Goal: Subscribe to service/newsletter

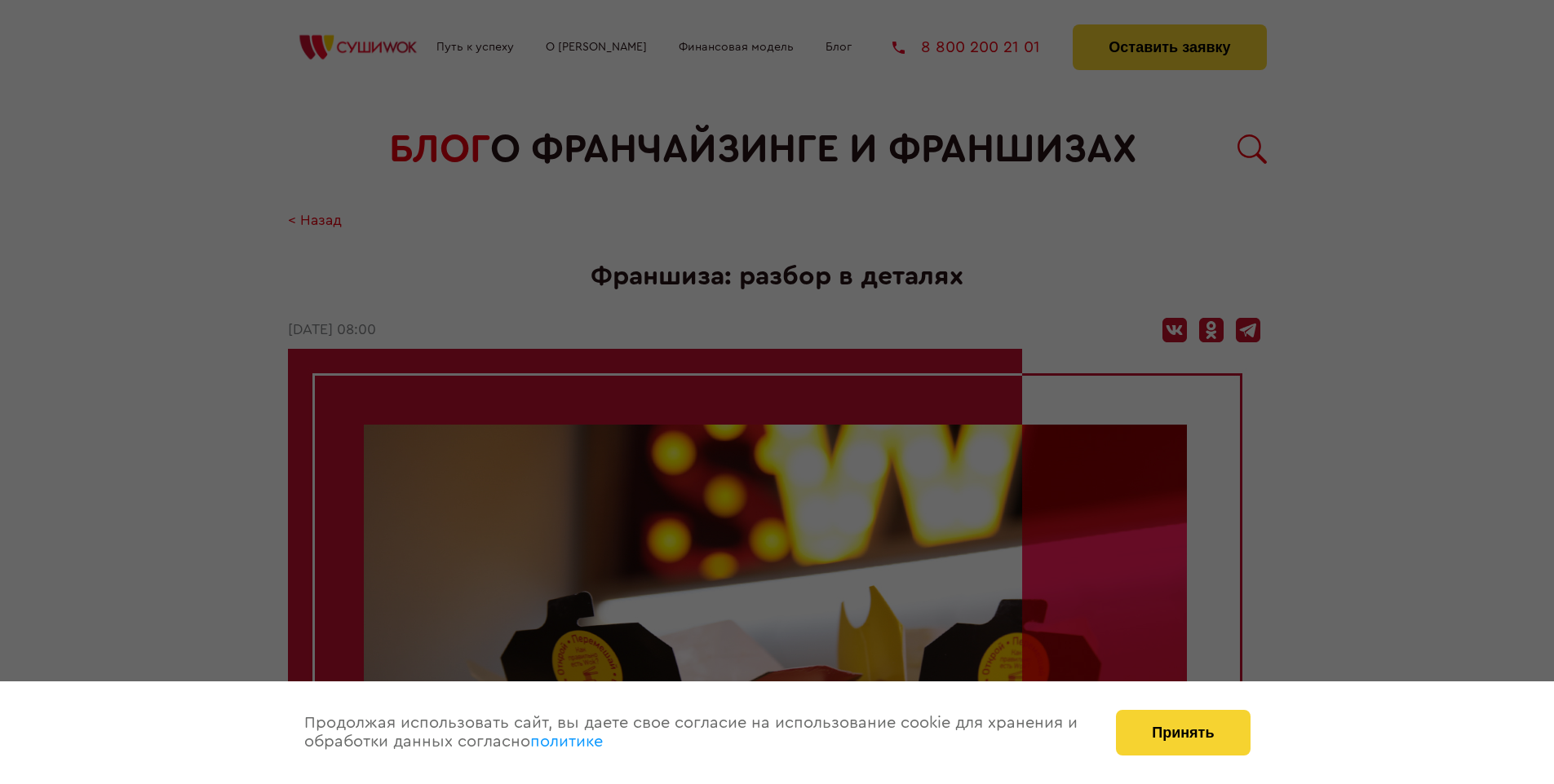
scroll to position [2760, 0]
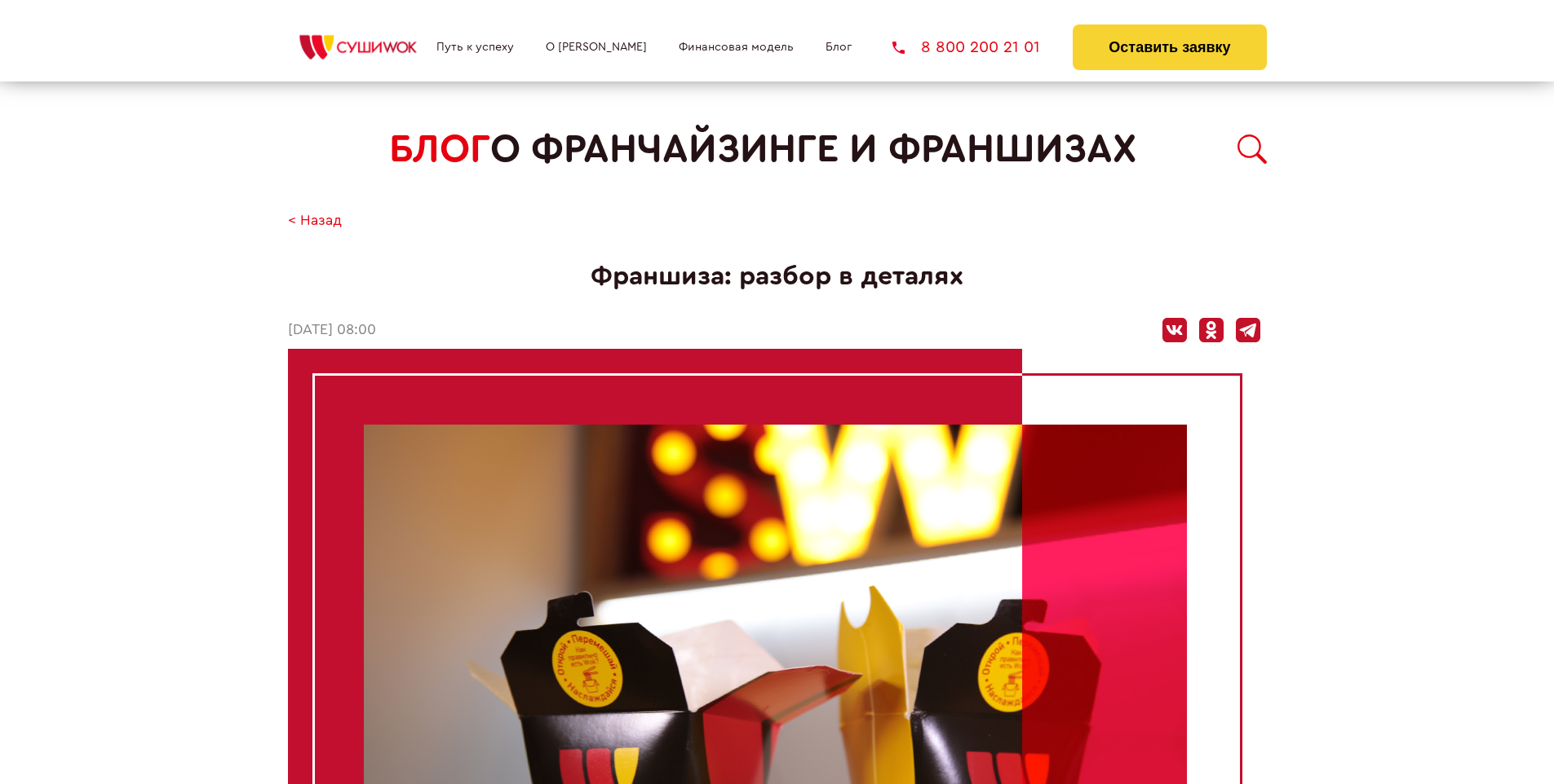
scroll to position [2760, 0]
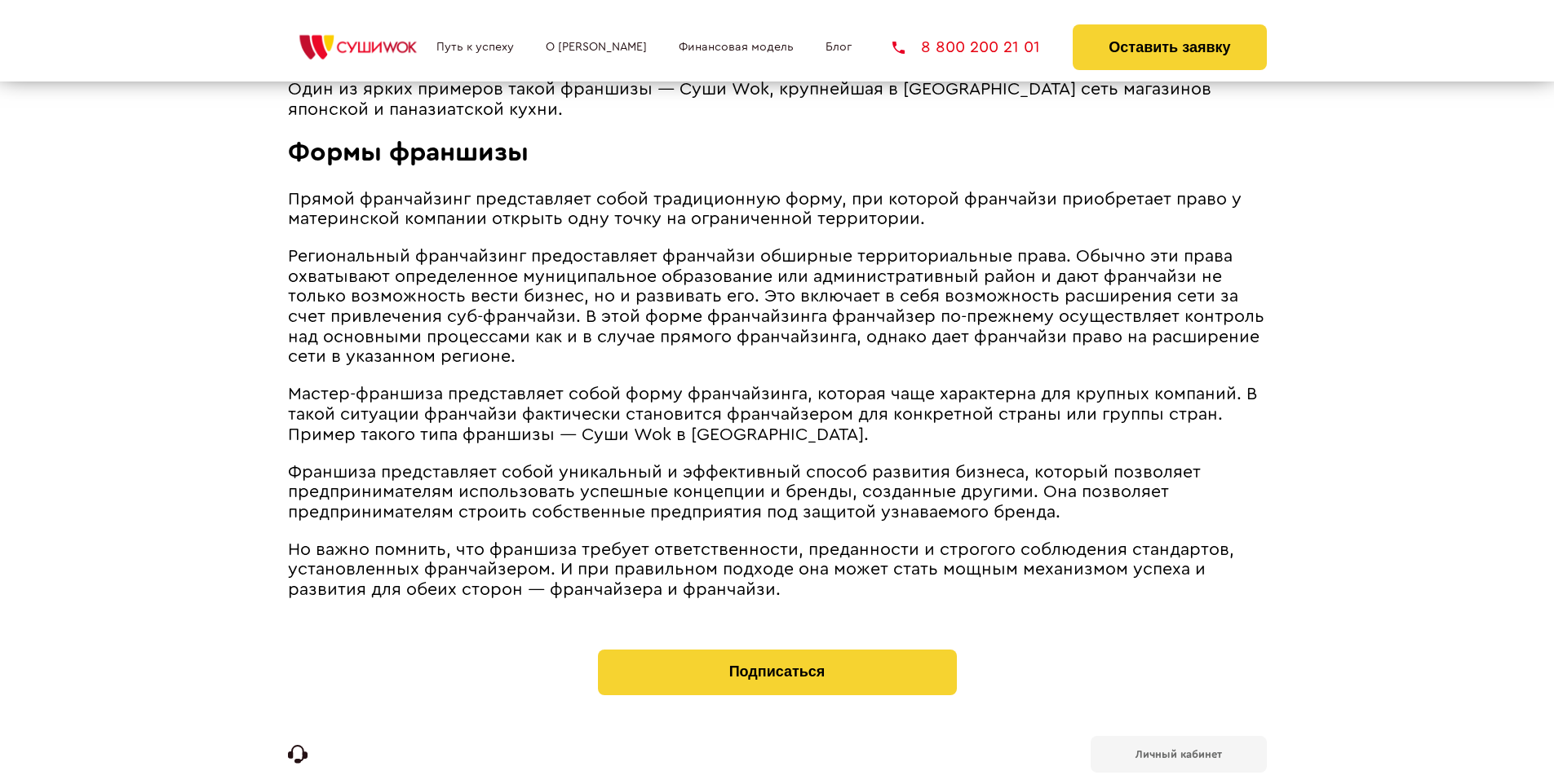
click at [1178, 749] on b "Личный кабинет" at bounding box center [1178, 754] width 87 height 10
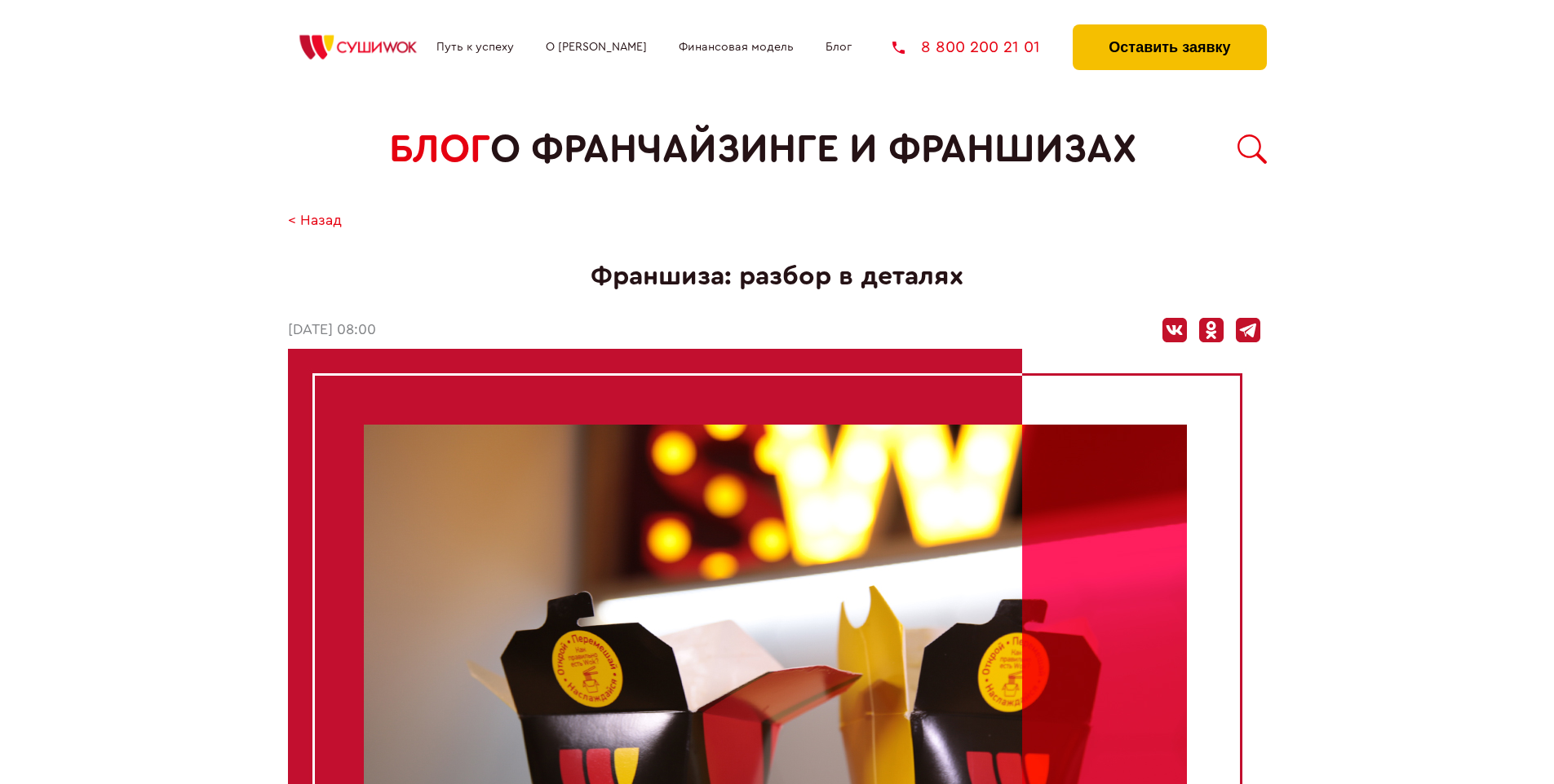
click at [1169, 29] on button "Оставить заявку" at bounding box center [1169, 47] width 193 height 46
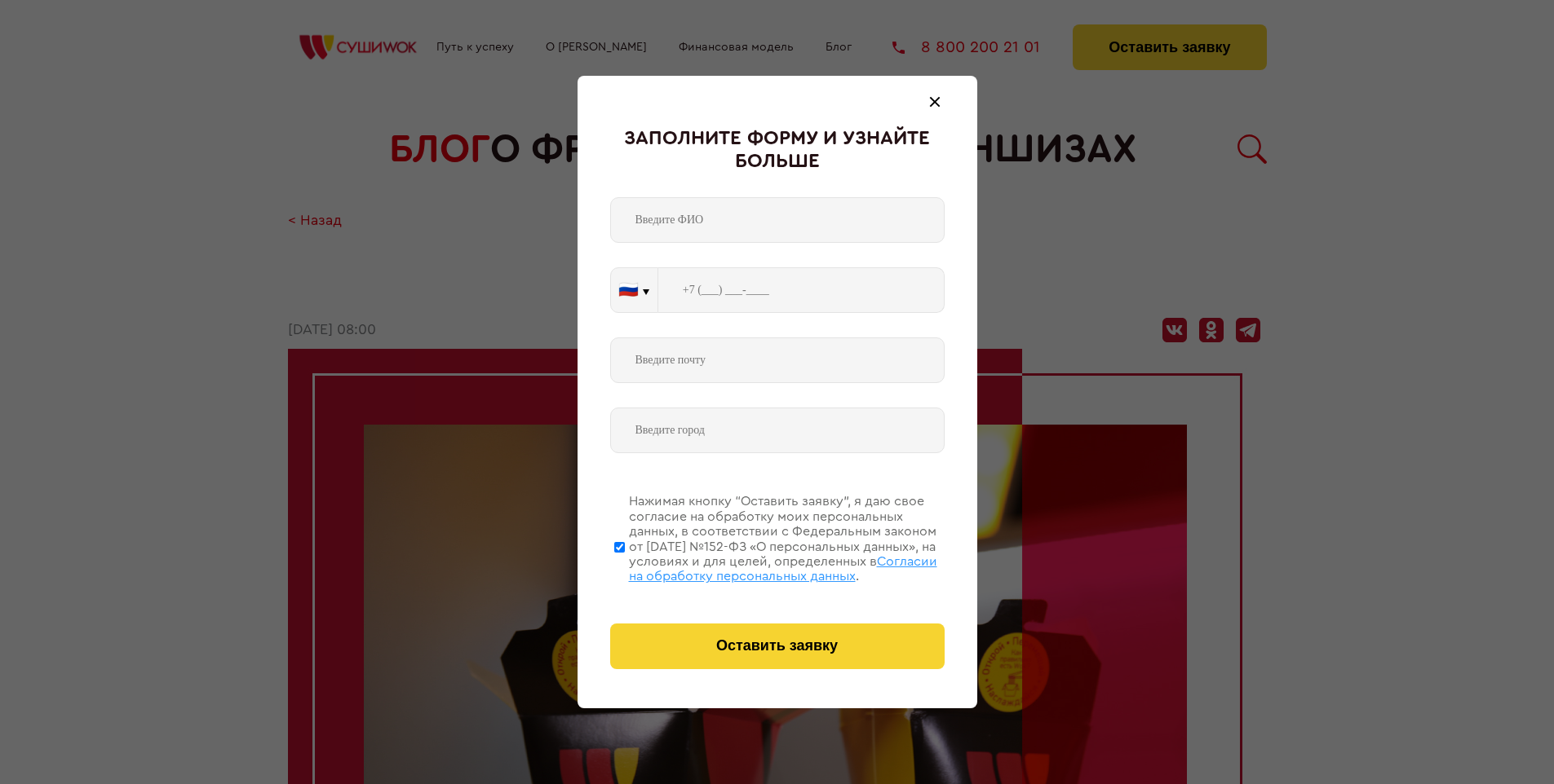
click at [756, 566] on span "Согласии на обработку персональных данных" at bounding box center [783, 569] width 308 height 28
click at [625, 566] on input "Нажимая кнопку “Оставить заявку”, я даю свое согласие на обработку моих персона…" at bounding box center [619, 547] width 11 height 130
checkbox input "false"
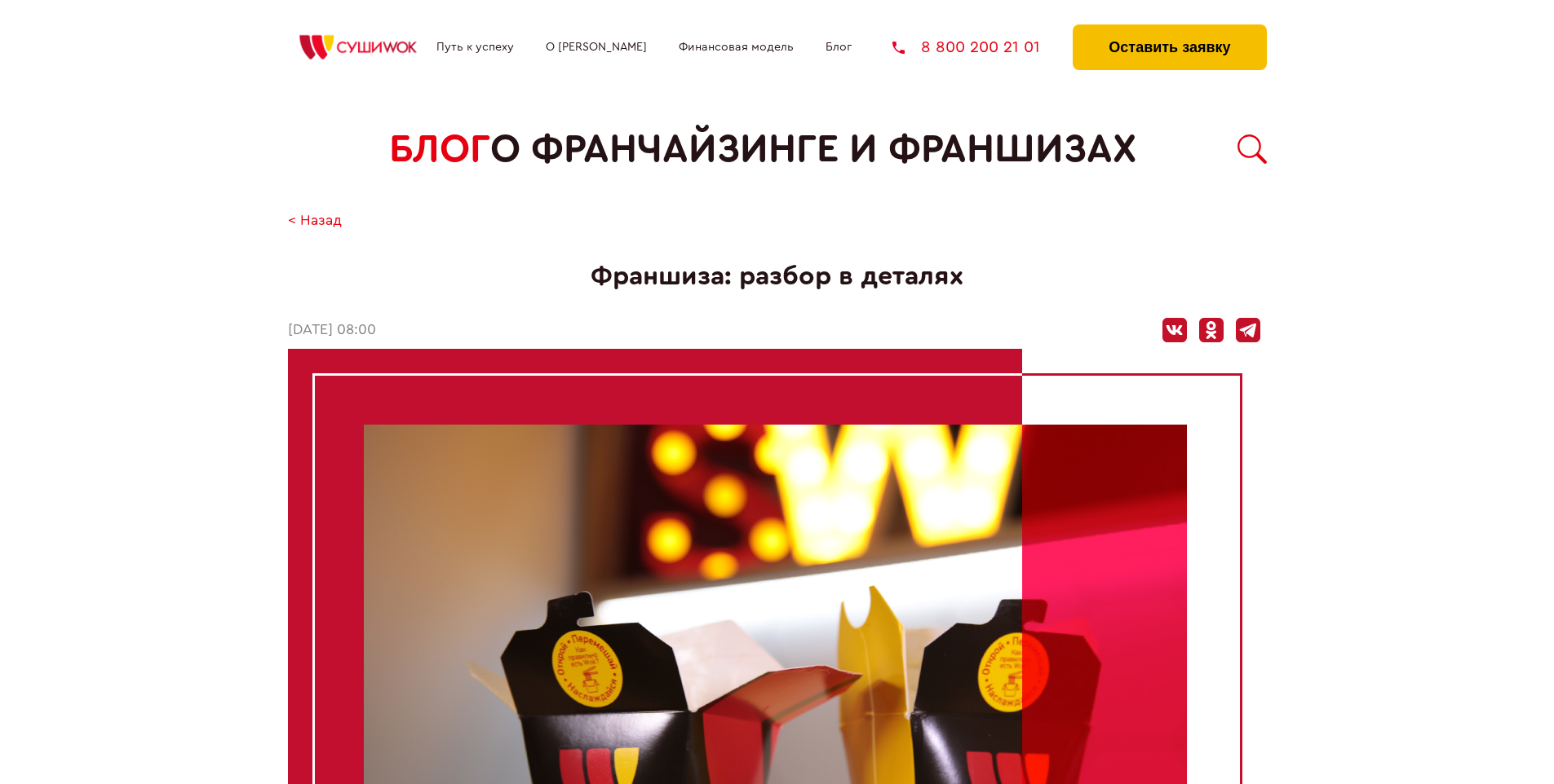
click at [1169, 29] on button "Оставить заявку" at bounding box center [1169, 47] width 193 height 46
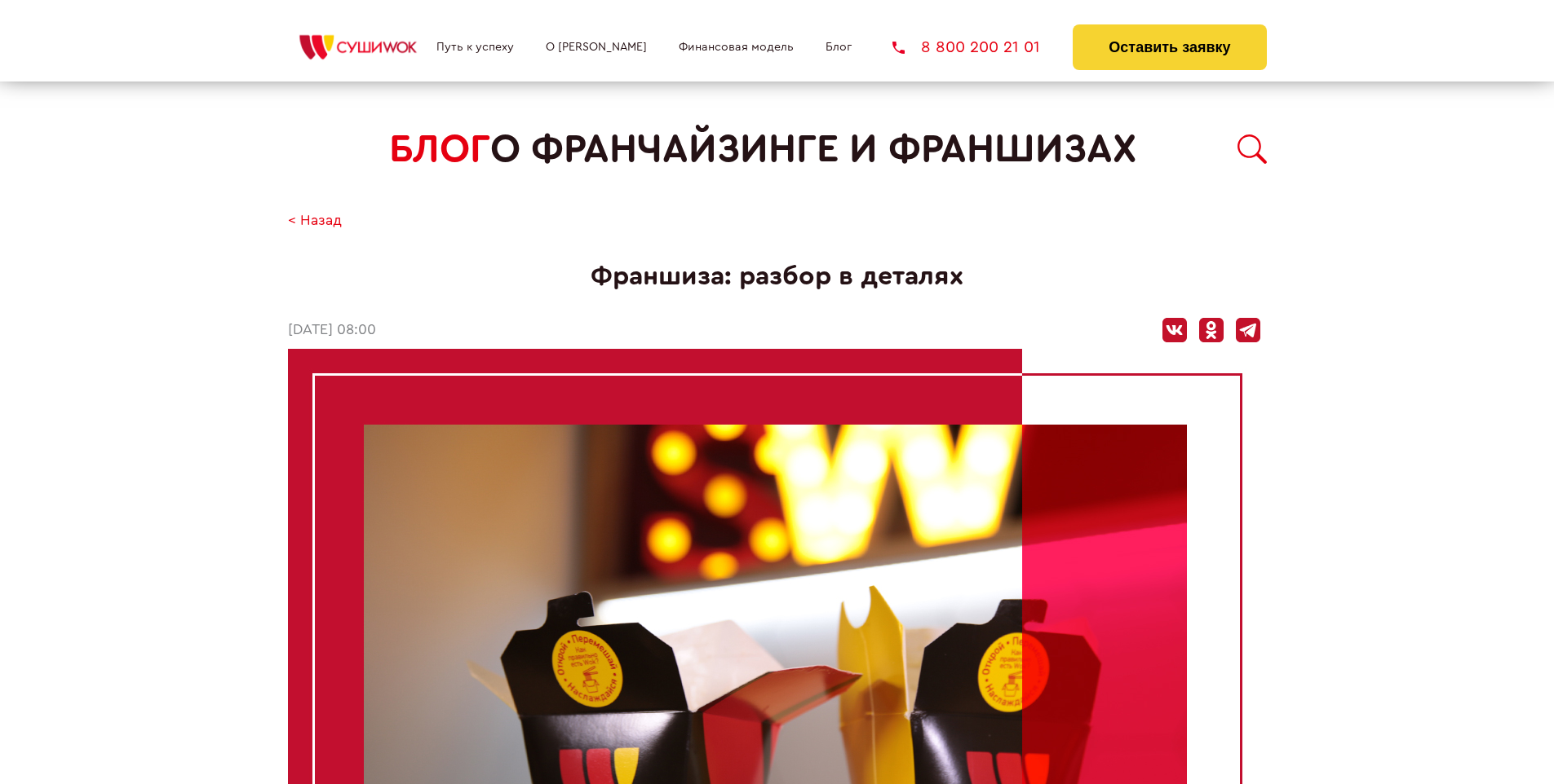
scroll to position [2760, 0]
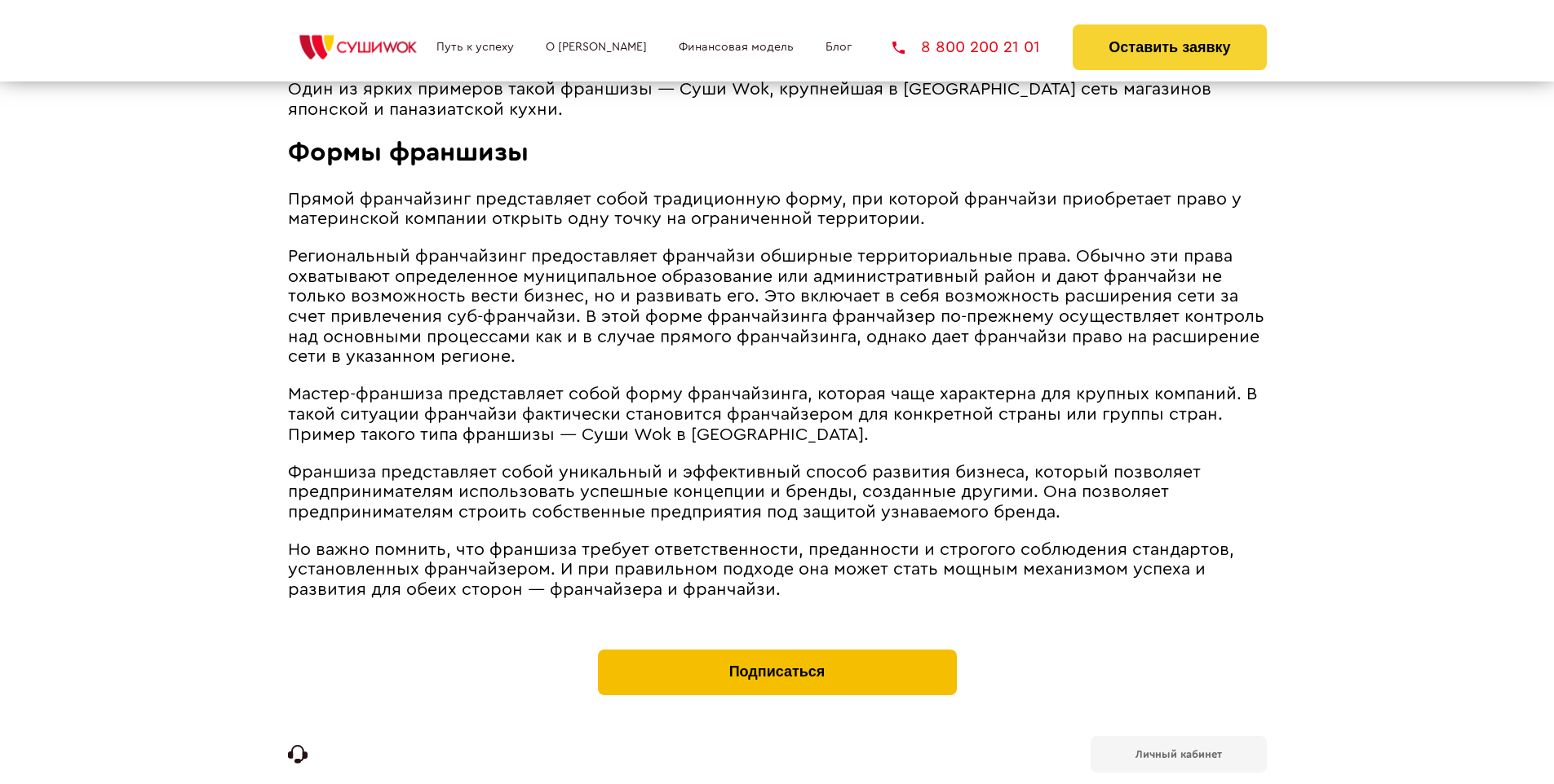
click at [777, 649] on button "Подписаться" at bounding box center [777, 672] width 359 height 46
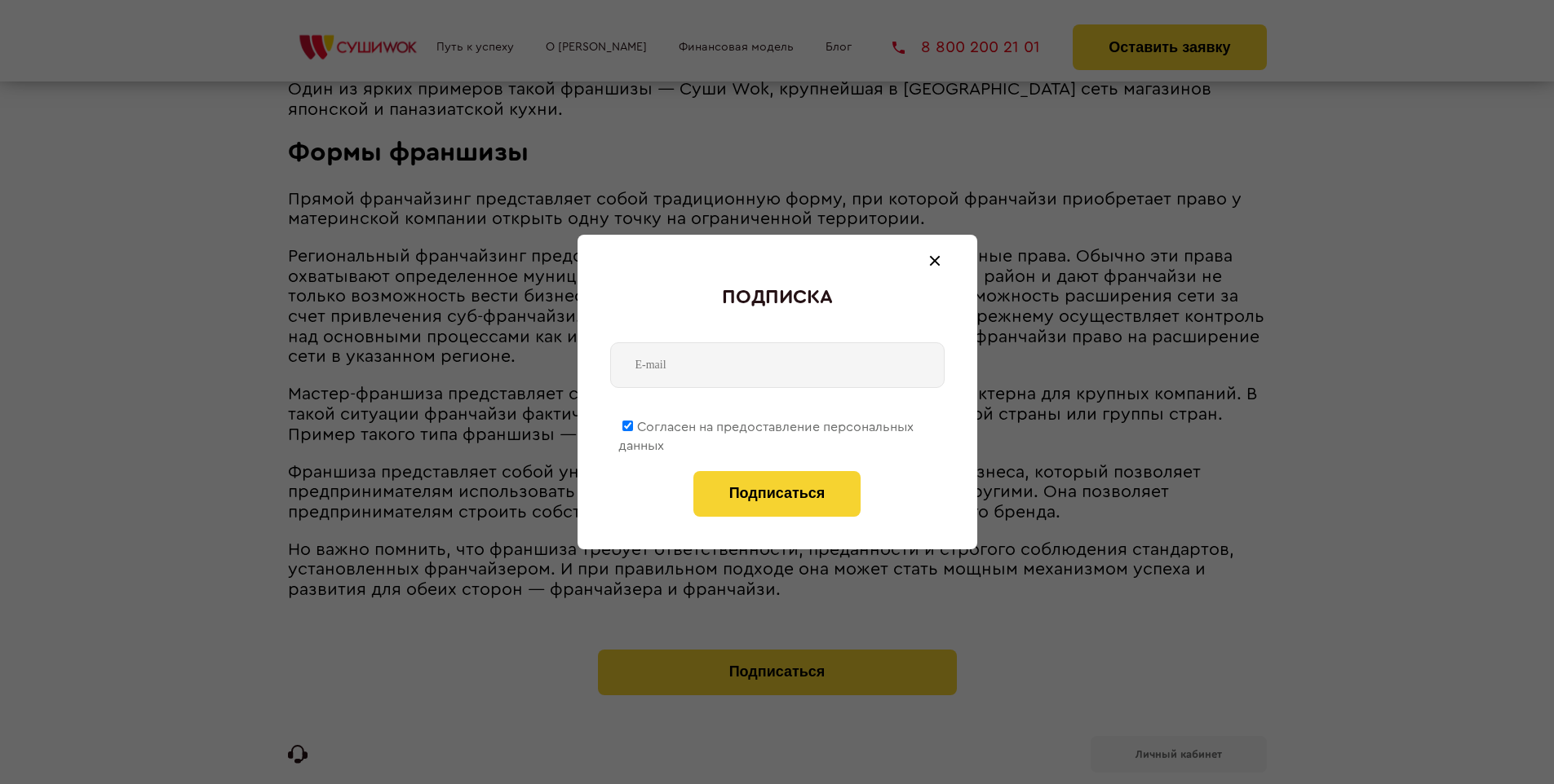
click at [767, 424] on span "Согласен на предоставление персональных данных" at bounding box center [765, 437] width 295 height 32
click at [633, 424] on input "Согласен на предоставление персональных данных" at bounding box center [628, 426] width 11 height 10
checkbox input "false"
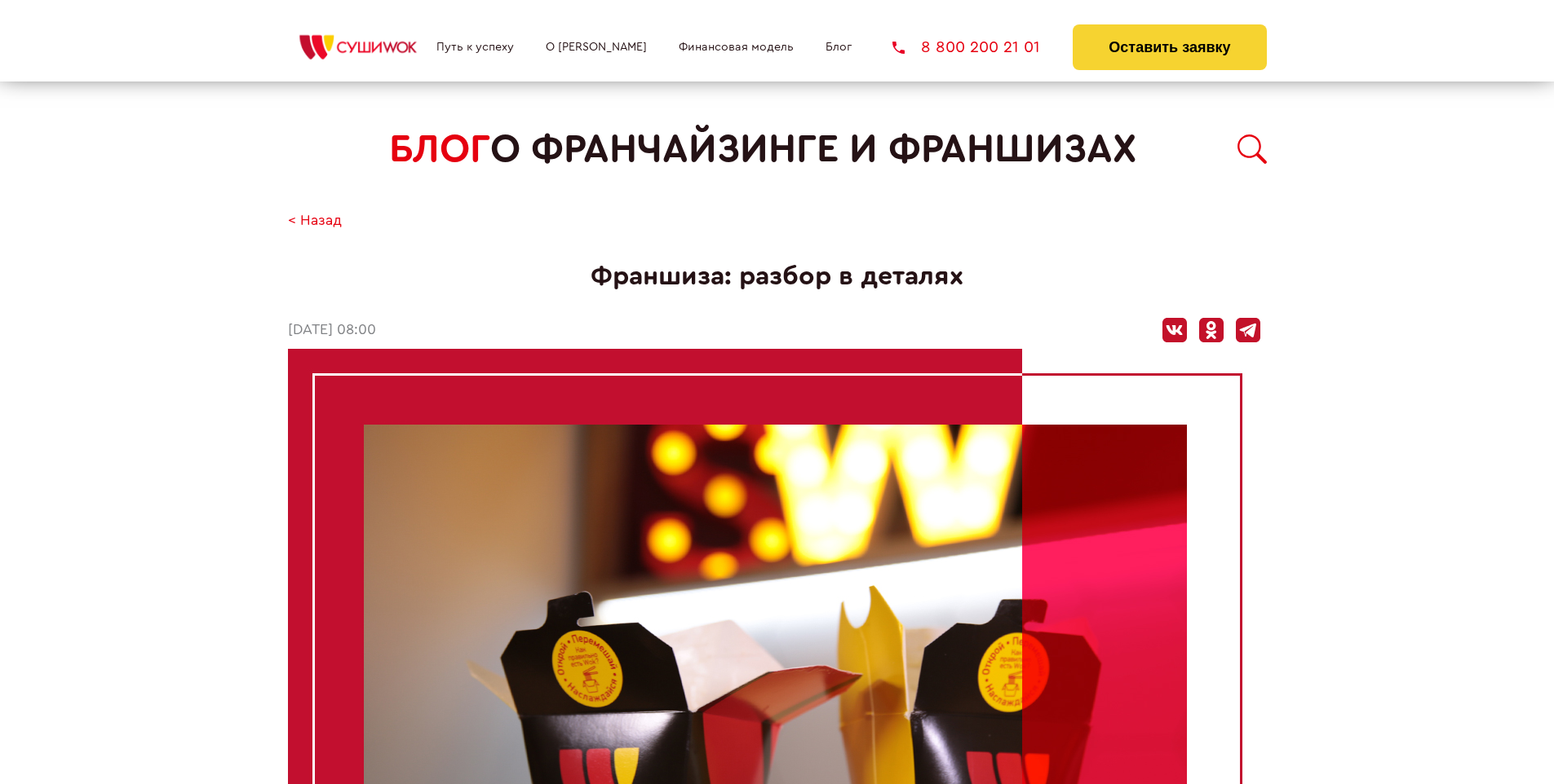
scroll to position [2760, 0]
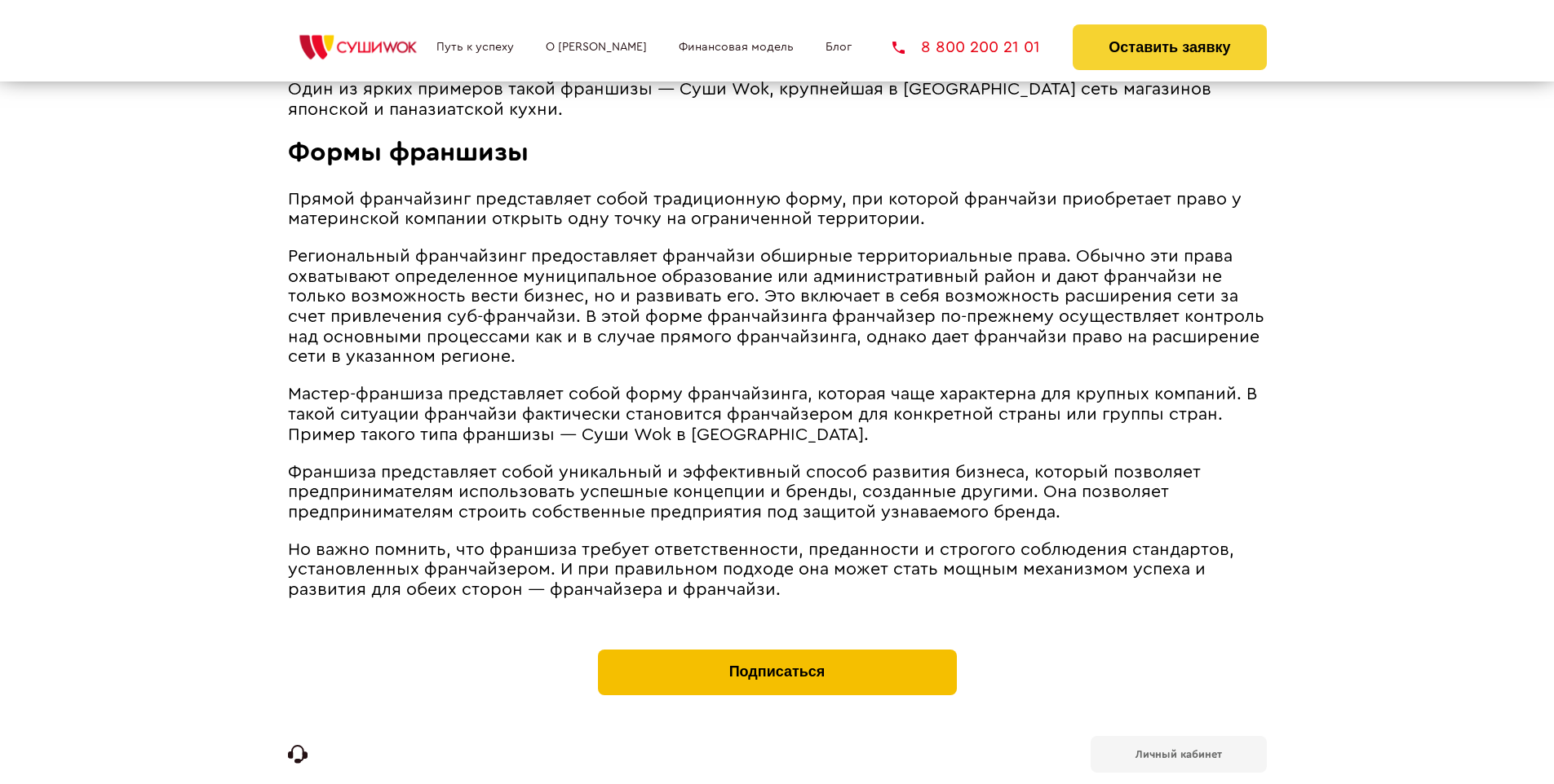
click at [777, 649] on button "Подписаться" at bounding box center [777, 672] width 359 height 46
